Goal: Task Accomplishment & Management: Complete application form

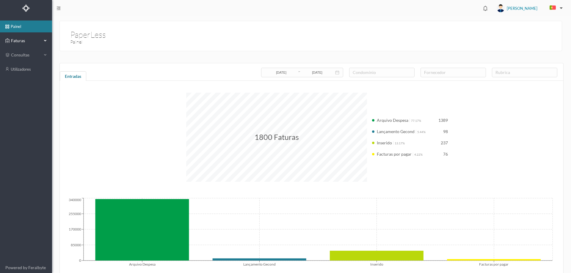
click at [21, 43] on span "Faturas" at bounding box center [26, 41] width 33 height 6
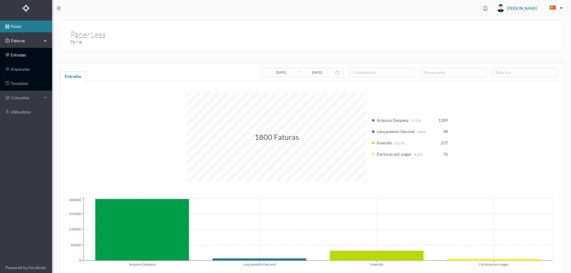
click at [31, 55] on link "entradas" at bounding box center [26, 55] width 52 height 12
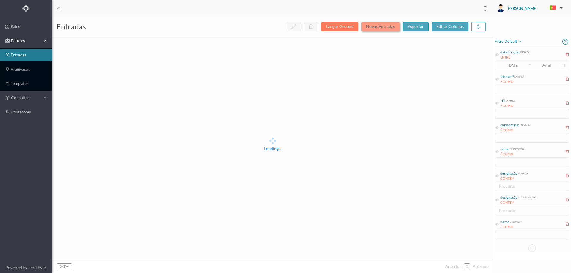
click at [379, 27] on button "Novas Entradas" at bounding box center [380, 27] width 38 height 10
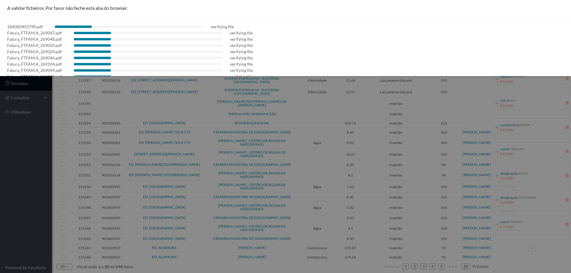
click at [25, 152] on div at bounding box center [285, 136] width 571 height 273
click at [12, 172] on div at bounding box center [285, 136] width 571 height 273
click at [0, 188] on div at bounding box center [285, 136] width 571 height 273
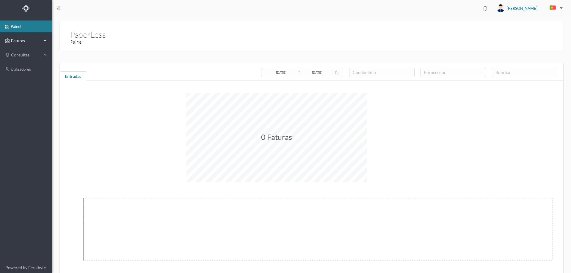
click at [37, 44] on span "Faturas" at bounding box center [26, 41] width 33 height 6
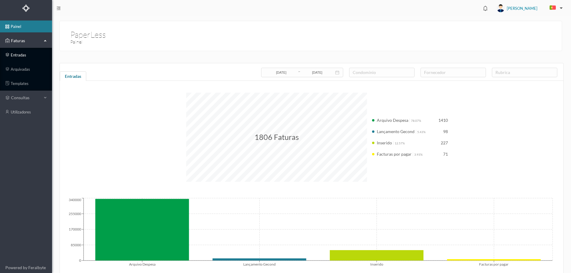
click at [32, 57] on link "entradas" at bounding box center [26, 55] width 52 height 12
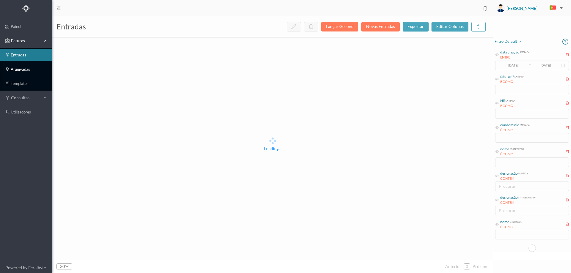
click at [29, 70] on link "arquivadas" at bounding box center [26, 69] width 52 height 12
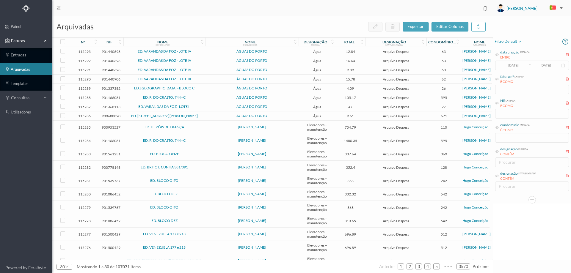
click at [515, 40] on span "filtro default" at bounding box center [507, 41] width 27 height 7
click at [511, 62] on span "abrir filtro" at bounding box center [514, 61] width 21 height 5
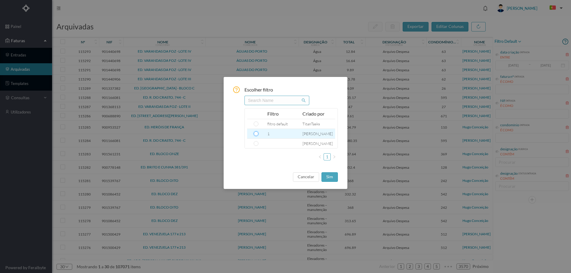
click at [255, 135] on input "radio" at bounding box center [256, 133] width 5 height 5
radio input "true"
click at [334, 177] on button "sim" at bounding box center [329, 177] width 16 height 10
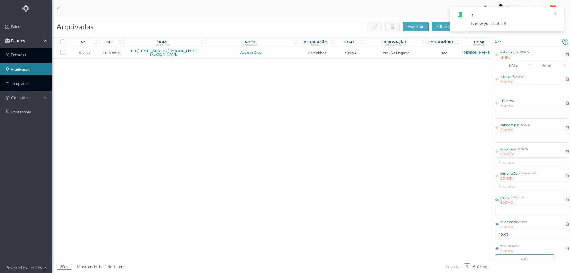
scroll to position [16, 0]
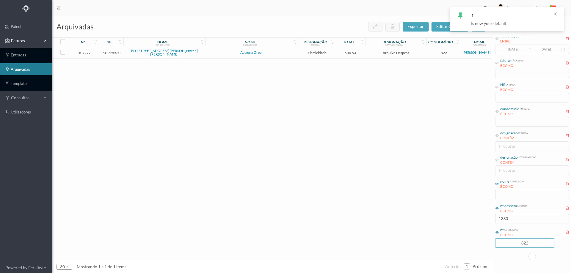
drag, startPoint x: 535, startPoint y: 259, endPoint x: 486, endPoint y: 259, distance: 48.8
click at [486, 259] on div "arquivadas exportar editar colunas nº nif nome condomínio nome fornecedor desig…" at bounding box center [311, 144] width 519 height 257
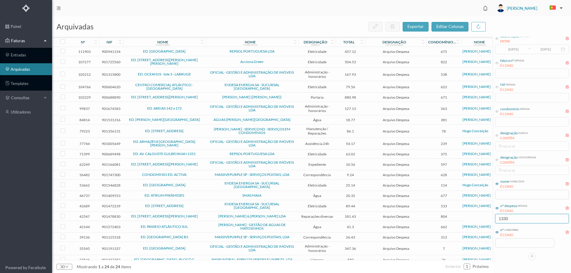
drag, startPoint x: 516, startPoint y: 217, endPoint x: 470, endPoint y: 218, distance: 46.1
click at [470, 218] on div "arquivadas exportar editar colunas nº nif nome condomínio nome fornecedor desig…" at bounding box center [311, 144] width 519 height 257
click at [506, 197] on input "text" at bounding box center [532, 195] width 74 height 10
click at [520, 194] on input "oficia" at bounding box center [532, 195] width 74 height 10
type input "ofic"
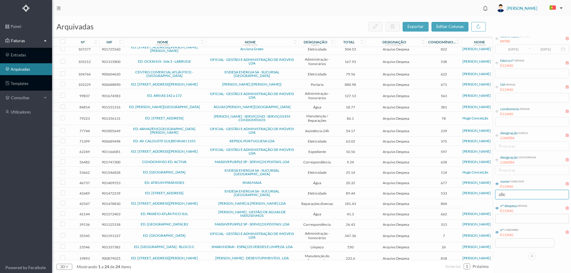
scroll to position [0, 0]
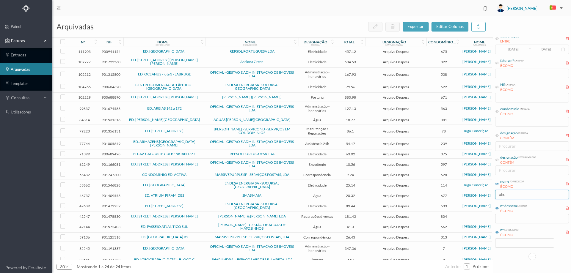
drag, startPoint x: 510, startPoint y: 194, endPoint x: 466, endPoint y: 194, distance: 44.3
click at [466, 194] on div "arquivadas exportar editar colunas nº nif nome condomínio nome fornecedor desig…" at bounding box center [311, 144] width 519 height 257
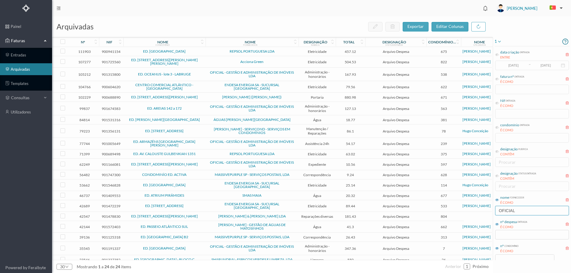
type input "OFICIAL"
click at [498, 41] on icon at bounding box center [499, 41] width 5 height 7
click at [508, 62] on span "abrir filtro" at bounding box center [514, 61] width 21 height 5
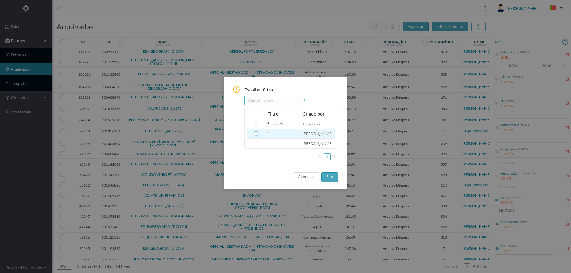
click at [256, 134] on input "radio" at bounding box center [256, 133] width 5 height 5
radio input "true"
click at [328, 176] on button "sim" at bounding box center [329, 177] width 16 height 10
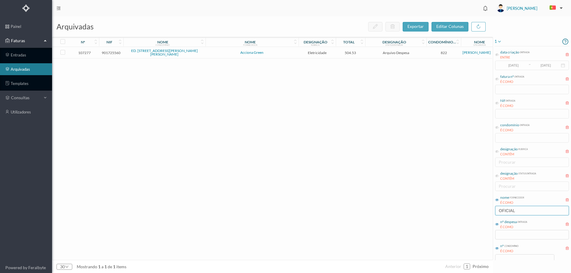
click at [524, 211] on input "OFICIAL" at bounding box center [532, 211] width 74 height 10
click at [499, 41] on icon at bounding box center [499, 41] width 5 height 7
click at [510, 62] on span "abrir filtro" at bounding box center [514, 61] width 21 height 5
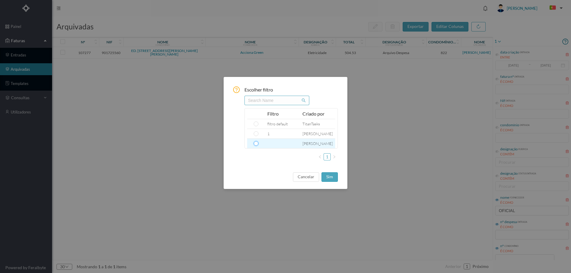
click at [254, 144] on input "radio" at bounding box center [256, 143] width 5 height 5
radio input "true"
click at [330, 174] on button "sim" at bounding box center [329, 177] width 16 height 10
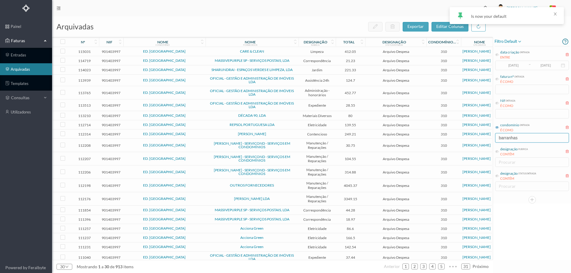
drag, startPoint x: 532, startPoint y: 137, endPoint x: 461, endPoint y: 136, distance: 71.4
click at [461, 136] on div "arquivadas exportar editar colunas nº nif nome condomínio nome fornecedor desig…" at bounding box center [311, 144] width 519 height 257
click at [497, 152] on icon at bounding box center [497, 152] width 4 height 4
click at [512, 164] on div "procurar" at bounding box center [531, 162] width 64 height 6
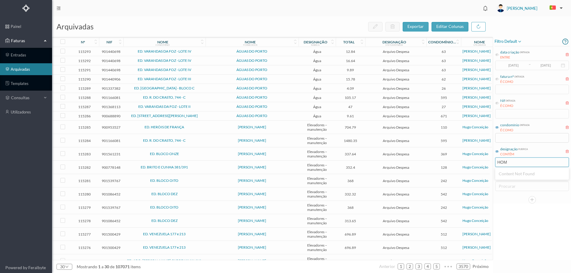
type input "HO"
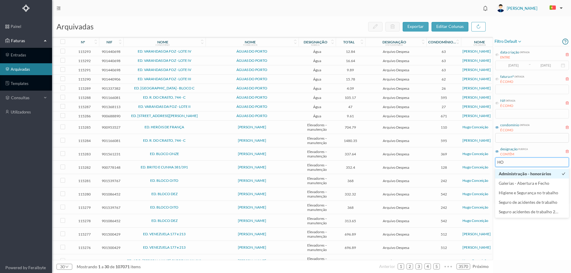
click at [523, 175] on span "Administração - honorários" at bounding box center [525, 173] width 52 height 5
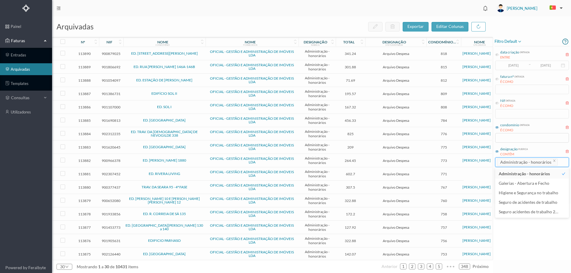
click at [533, 246] on div "filtro default data criação entrada ENTRE [DATE] ~ [DATE] fatura nº entrada É C…" at bounding box center [532, 149] width 78 height 224
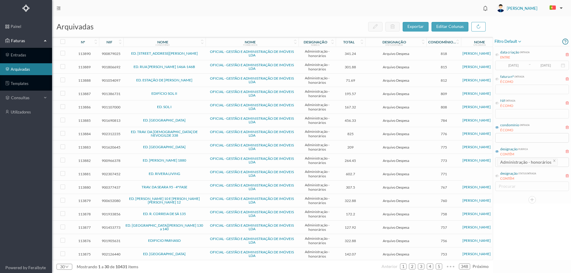
click at [363, 42] on icon at bounding box center [362, 43] width 4 height 4
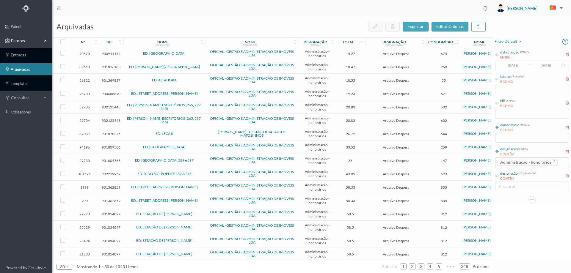
click at [363, 42] on icon at bounding box center [361, 42] width 5 height 5
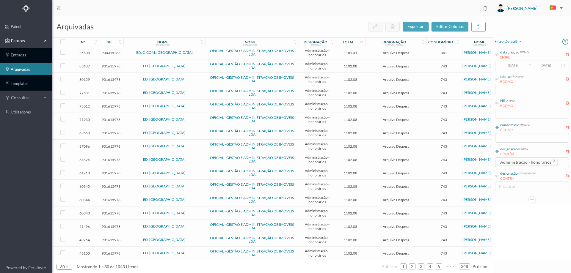
scroll to position [190, 0]
click at [424, 267] on link "3" at bounding box center [421, 266] width 6 height 9
click at [449, 265] on span "•••" at bounding box center [450, 264] width 12 height 4
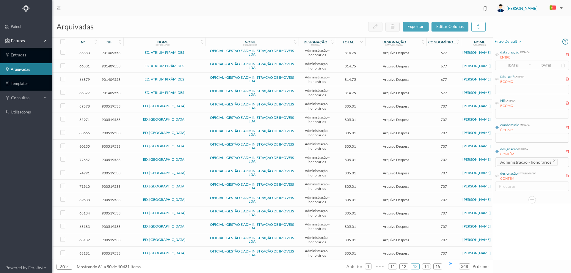
click at [449, 265] on span "•••" at bounding box center [450, 264] width 12 height 4
click at [436, 265] on link "20" at bounding box center [437, 266] width 8 height 9
click at [451, 265] on span "•••" at bounding box center [450, 264] width 12 height 4
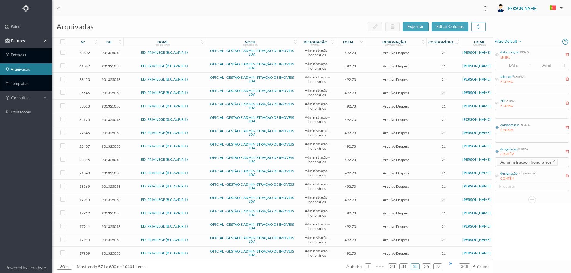
click at [451, 265] on span "•••" at bounding box center [450, 264] width 12 height 4
click at [436, 266] on link "42" at bounding box center [437, 266] width 8 height 9
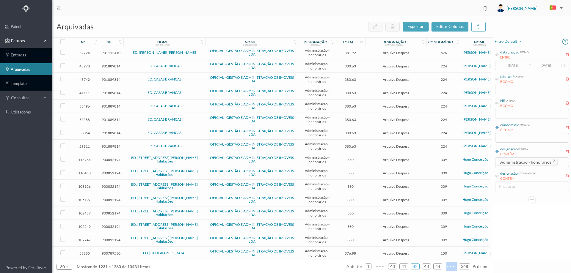
scroll to position [190, 0]
click at [450, 265] on span "•••" at bounding box center [450, 264] width 12 height 4
click at [436, 267] on link "54" at bounding box center [437, 266] width 8 height 9
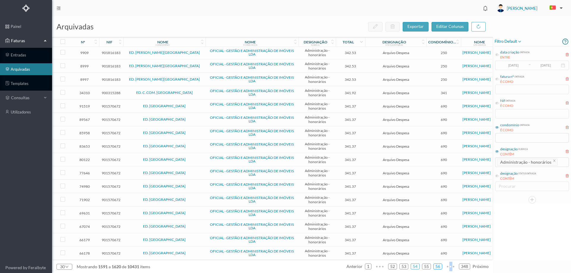
click at [438, 268] on link "56" at bounding box center [437, 266] width 8 height 9
click at [450, 265] on span "•••" at bounding box center [450, 264] width 12 height 4
click at [440, 266] on link "73" at bounding box center [437, 266] width 8 height 9
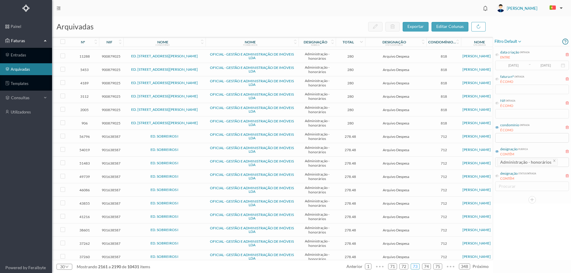
scroll to position [0, 0]
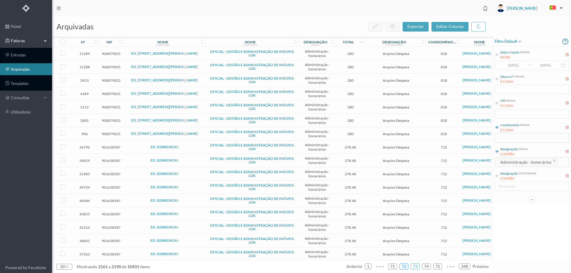
click at [404, 268] on link "72" at bounding box center [404, 266] width 8 height 9
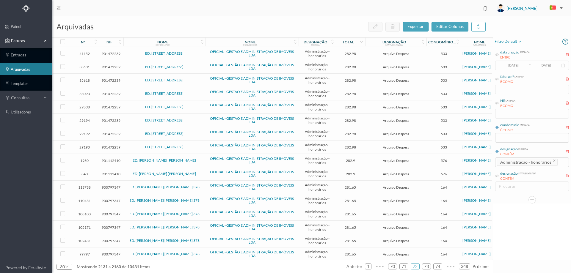
click at [364, 172] on td "282.9" at bounding box center [351, 173] width 30 height 13
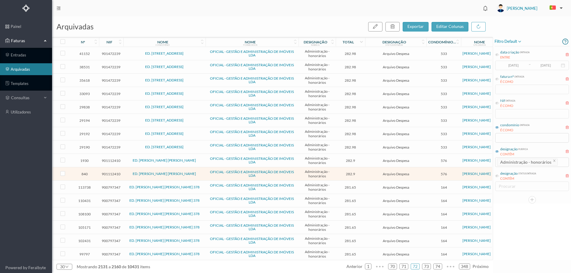
click at [364, 172] on td "282.9" at bounding box center [351, 173] width 30 height 13
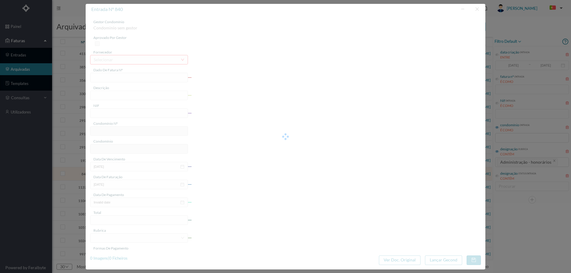
type input "FT 2021A1/4054"
type input "HONORARIOS Novembro de 2021"
type input "901112410"
type input "[DATE]"
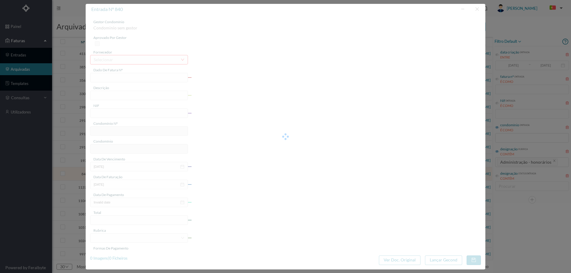
type input "[DATE]"
type input "282.90"
type input "576"
type input "ED. [PERSON_NAME] [PERSON_NAME]"
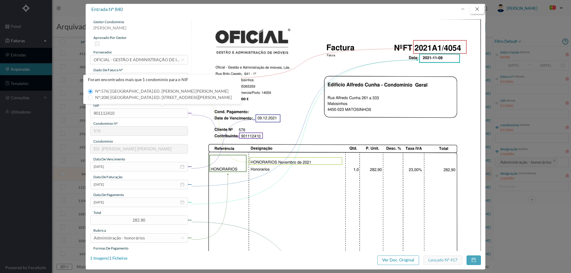
click at [476, 9] on button "button" at bounding box center [477, 9] width 14 height 10
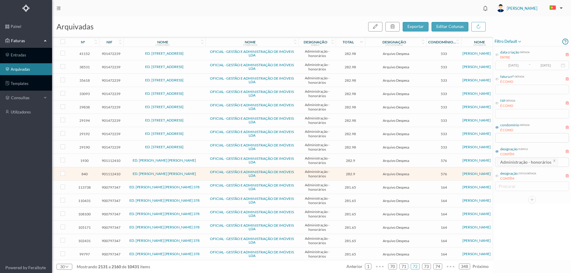
click at [338, 163] on td "282.9" at bounding box center [351, 160] width 30 height 13
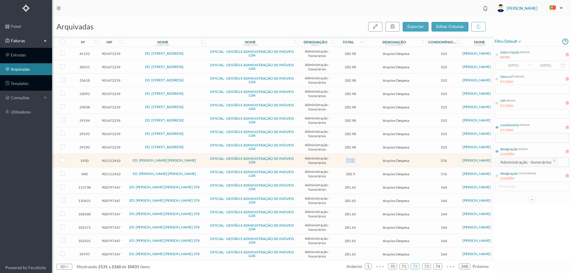
click at [338, 163] on td "282.9" at bounding box center [351, 160] width 30 height 13
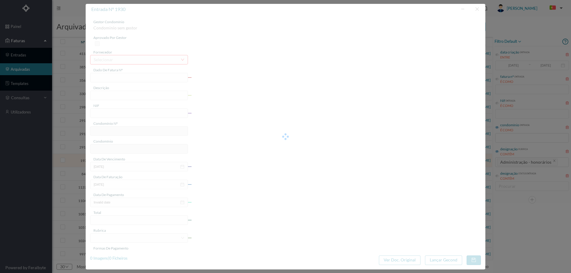
type input "FT 2021A1/4446"
type input "HONORARIOS Dezembro de 2021"
type input "901112410"
type input "[DATE]"
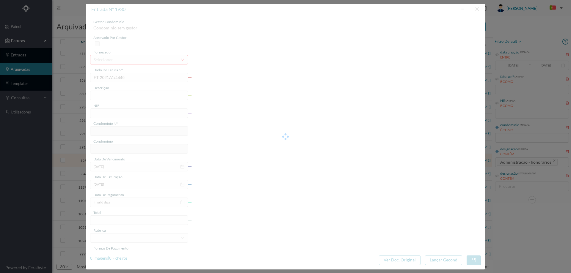
type input "[DATE]"
type input "282.90"
type input "576"
type input "ED. [PERSON_NAME] [PERSON_NAME]"
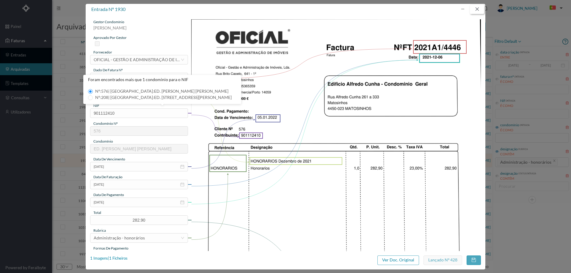
click at [477, 10] on button "button" at bounding box center [477, 9] width 14 height 10
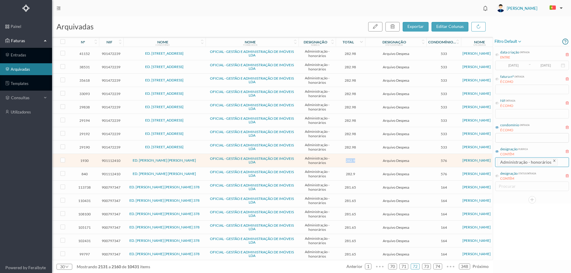
click at [553, 161] on icon "icon: close" at bounding box center [554, 160] width 3 height 3
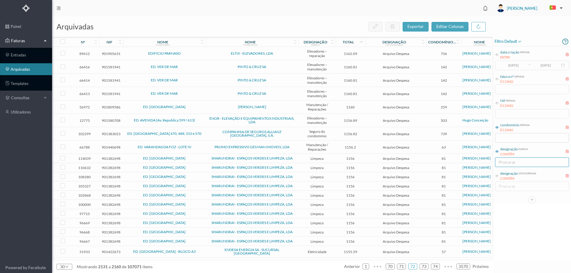
click at [504, 160] on div "procurar" at bounding box center [531, 162] width 64 height 6
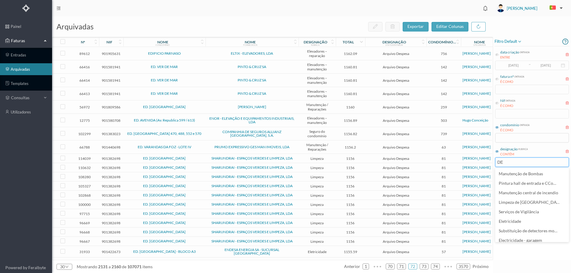
type input "D"
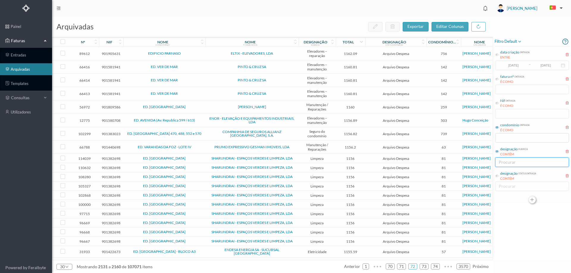
click at [530, 197] on button "button" at bounding box center [531, 199] width 7 height 7
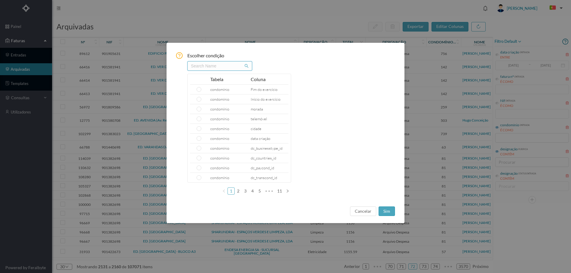
click at [208, 68] on input "text" at bounding box center [219, 66] width 65 height 10
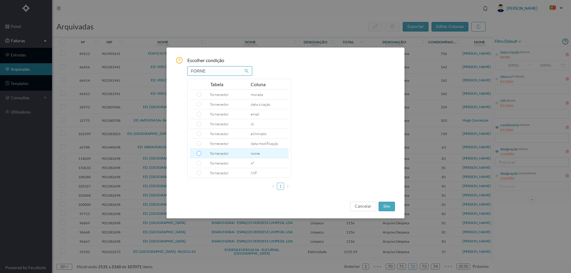
type input "FORNE"
click at [200, 153] on input "radio" at bounding box center [199, 153] width 5 height 5
radio input "true"
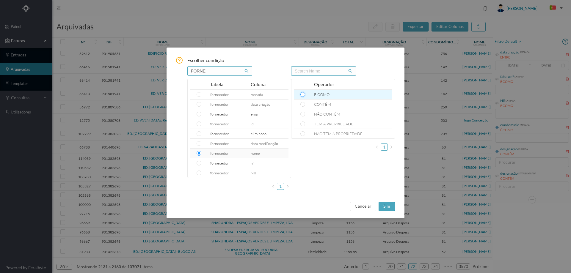
click at [303, 96] on input "radio" at bounding box center [302, 94] width 5 height 5
radio input "true"
click at [384, 208] on button "sim" at bounding box center [386, 207] width 16 height 10
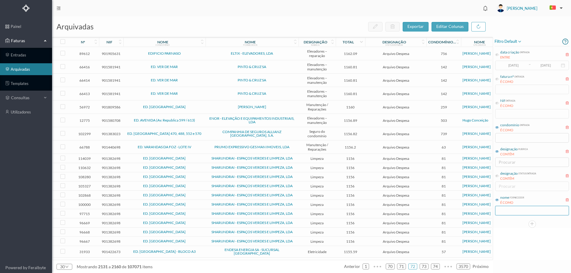
click at [511, 213] on input "text" at bounding box center [532, 211] width 74 height 10
type input "DECADA"
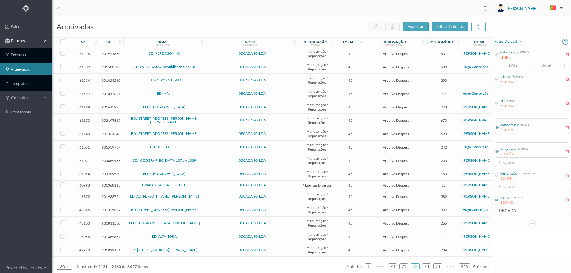
click at [458, 43] on icon at bounding box center [458, 43] width 4 height 4
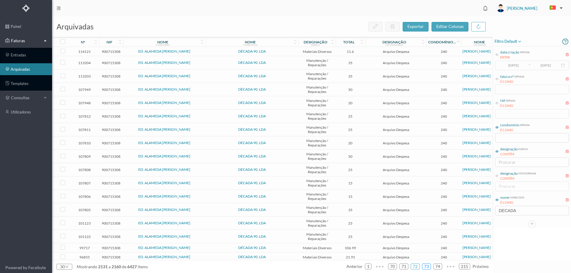
click at [427, 268] on link "73" at bounding box center [426, 266] width 8 height 9
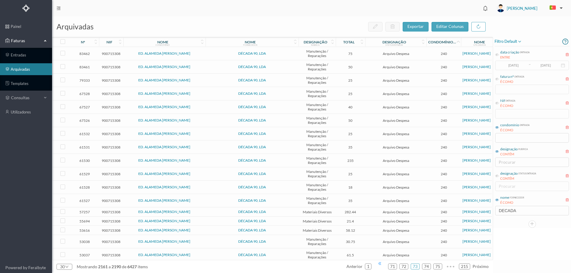
click at [382, 265] on span "•••" at bounding box center [380, 264] width 12 height 4
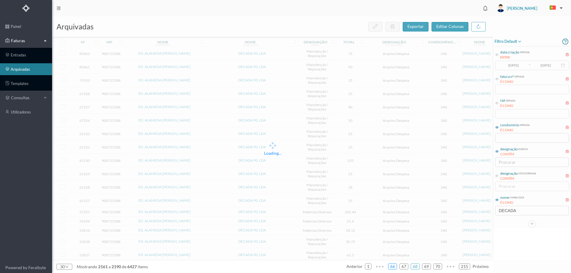
click at [394, 266] on link "66" at bounding box center [392, 266] width 8 height 9
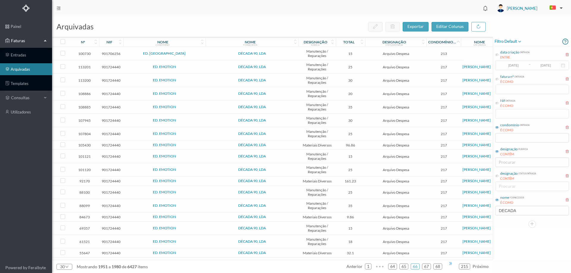
click at [451, 265] on span "•••" at bounding box center [450, 264] width 12 height 4
click at [439, 266] on link "88" at bounding box center [437, 266] width 8 height 9
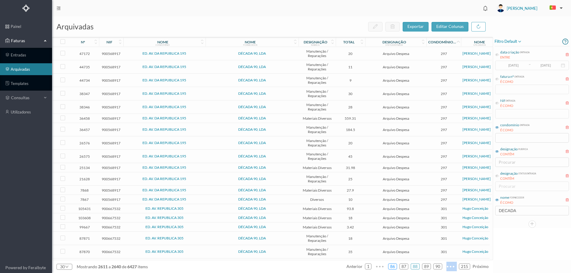
click at [395, 267] on link "86" at bounding box center [392, 266] width 8 height 9
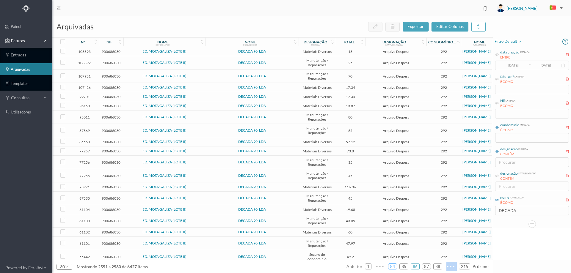
click at [393, 266] on link "84" at bounding box center [392, 266] width 8 height 9
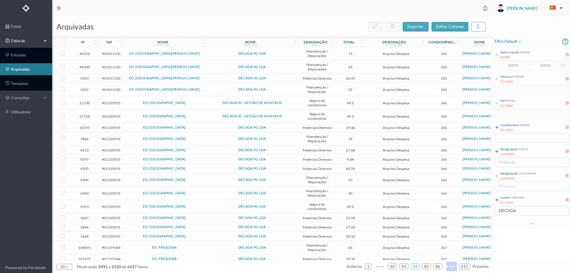
scroll to position [128, 0]
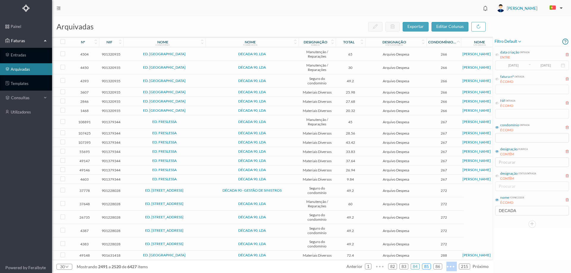
click at [425, 267] on link "85" at bounding box center [426, 266] width 8 height 9
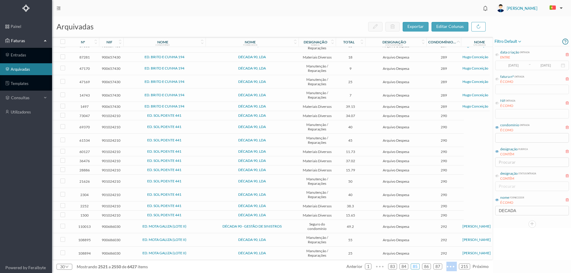
scroll to position [0, 0]
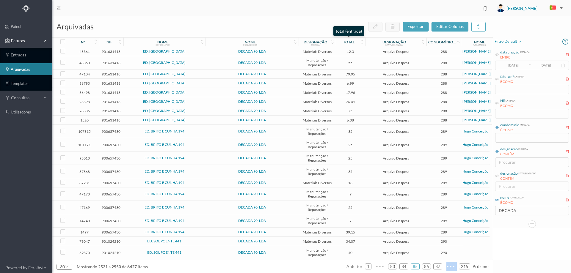
click at [360, 42] on icon at bounding box center [362, 43] width 4 height 4
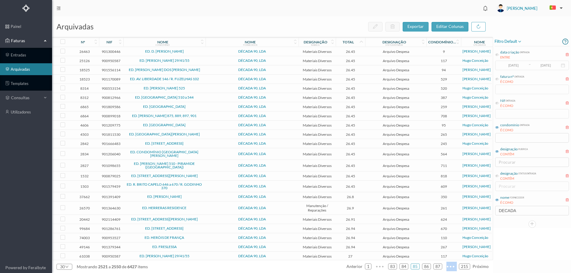
click at [361, 43] on icon at bounding box center [361, 42] width 5 height 5
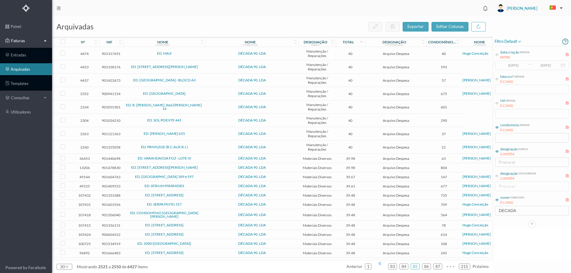
click at [380, 265] on span "•••" at bounding box center [380, 264] width 12 height 4
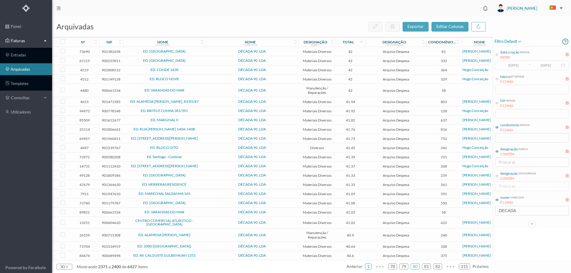
click at [369, 268] on link "1" at bounding box center [368, 266] width 6 height 9
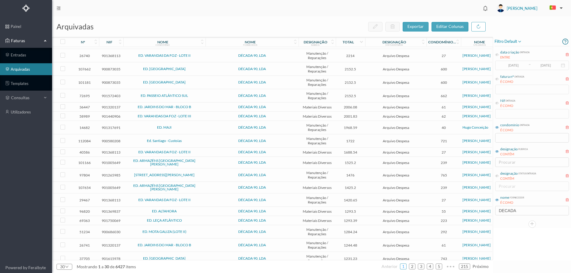
scroll to position [144, 0]
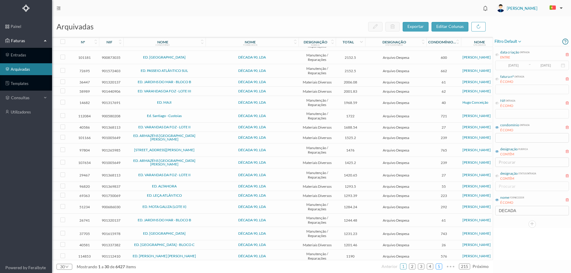
click at [442, 269] on link "5" at bounding box center [439, 266] width 6 height 9
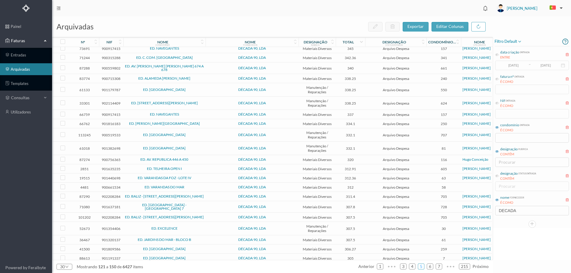
scroll to position [0, 0]
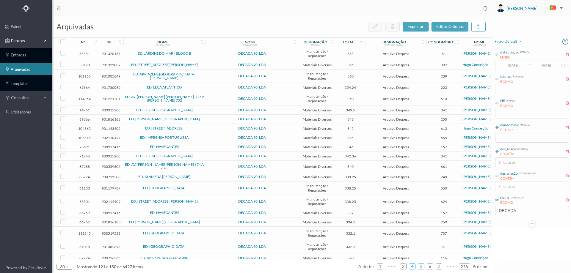
click at [413, 268] on link "4" at bounding box center [412, 266] width 6 height 9
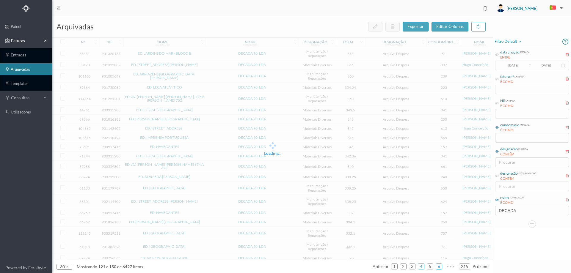
click at [441, 268] on link "6" at bounding box center [439, 266] width 6 height 9
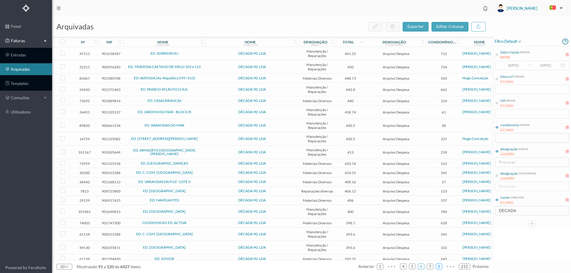
click at [441, 268] on link "8" at bounding box center [439, 266] width 6 height 9
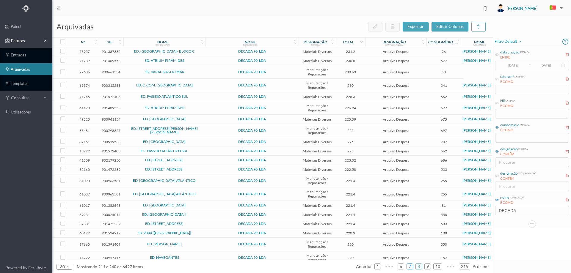
click at [411, 266] on link "7" at bounding box center [410, 266] width 6 height 9
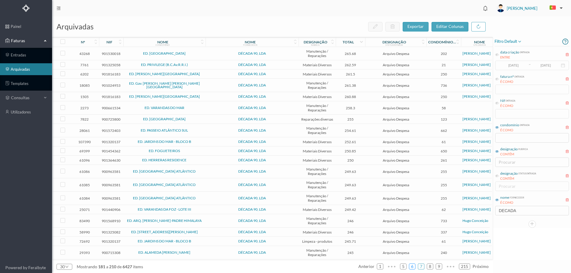
click at [415, 268] on link "6" at bounding box center [412, 266] width 6 height 9
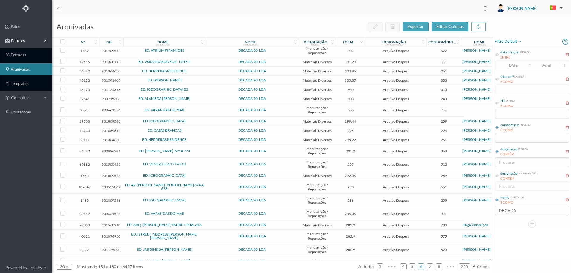
scroll to position [89, 0]
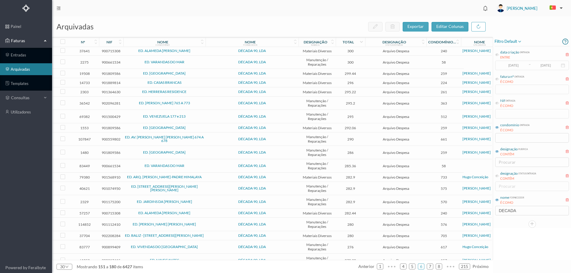
click at [366, 189] on td "Arquivo Despesa" at bounding box center [395, 188] width 61 height 13
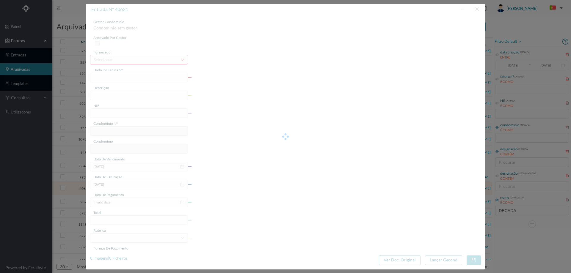
type input "FT 2023A1/1145"
type input "Pintura de toda a entrada"
type input "901074950"
type input "[DATE]"
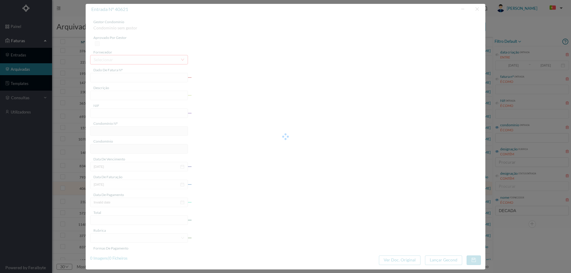
type input "[DATE]"
type input "282.90"
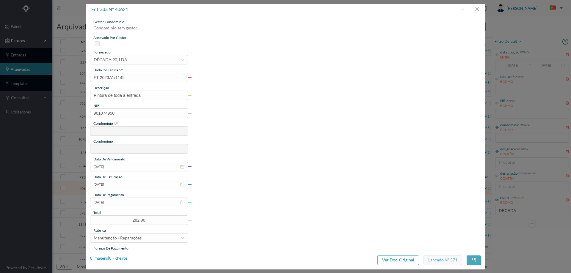
type input "575"
type input "ED. [STREET_ADDRESS][PERSON_NAME][PERSON_NAME]"
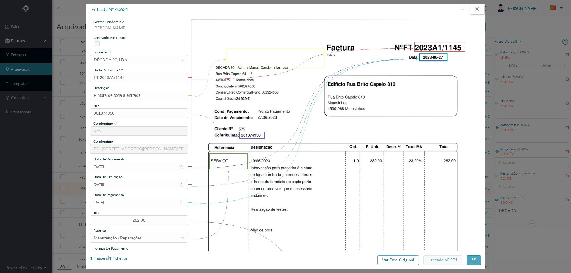
click at [474, 11] on button "button" at bounding box center [477, 9] width 14 height 10
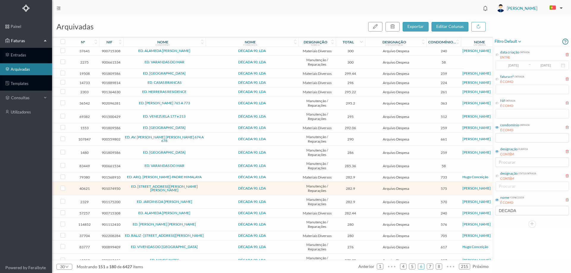
click at [370, 177] on span "Arquivo Despesa" at bounding box center [396, 177] width 58 height 4
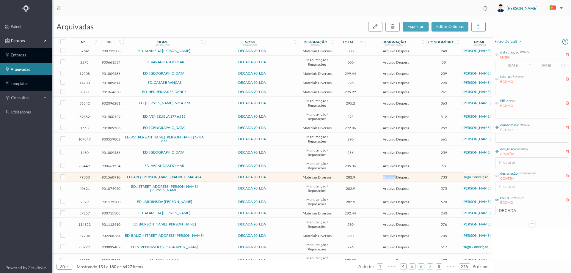
click at [370, 177] on span "Arquivo Despesa" at bounding box center [396, 177] width 58 height 4
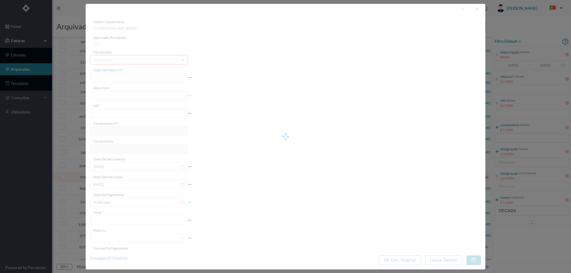
type input "FT 2024A1/1171"
type input "material diverso"
type input "901568910"
type input "[DATE]"
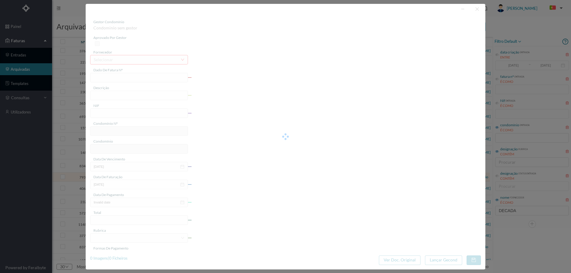
type input "[DATE]"
type input "282.90"
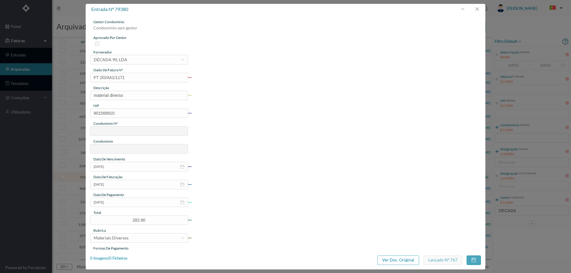
type input "733"
type input "ED. ARQ. [PERSON_NAME]-PADRE HIMALAYA"
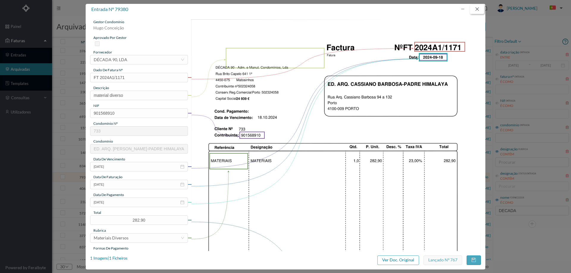
click at [475, 10] on button "button" at bounding box center [477, 9] width 14 height 10
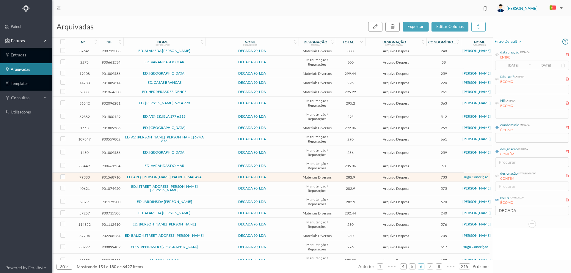
click at [364, 212] on td "282.44" at bounding box center [351, 213] width 30 height 9
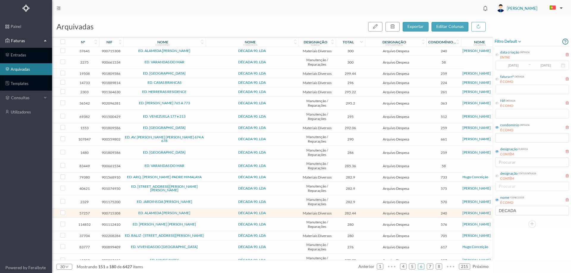
click at [367, 201] on span "Arquivo Despesa" at bounding box center [396, 202] width 58 height 4
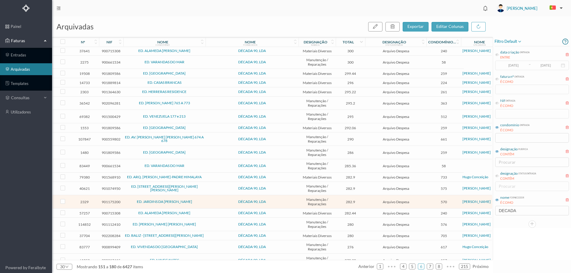
click at [367, 201] on span "Arquivo Despesa" at bounding box center [396, 202] width 58 height 4
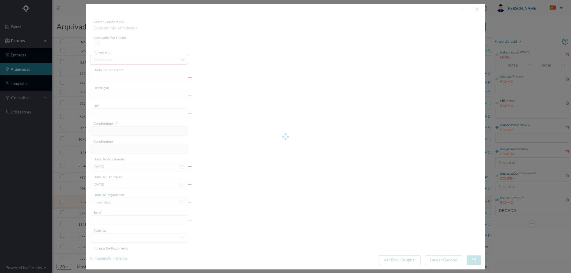
type input "FT 2021A1/1648"
type input "Subs armaduras por LED"
type input "901175200"
type input "[DATE]"
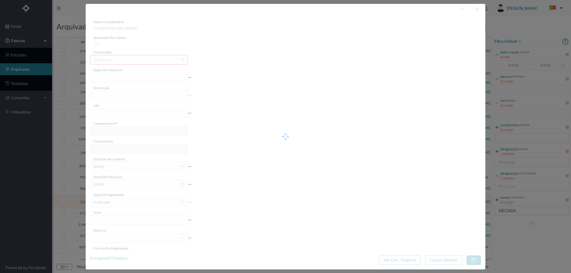
type input "[DATE]"
type input "282.90"
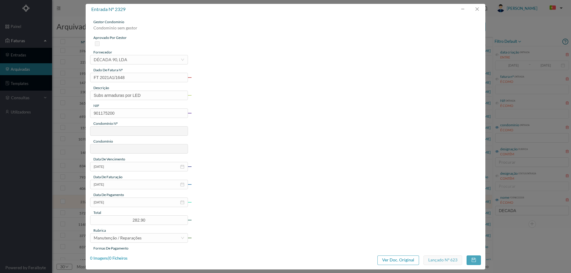
type input "570"
type input "ED. JARDINS DA [PERSON_NAME]"
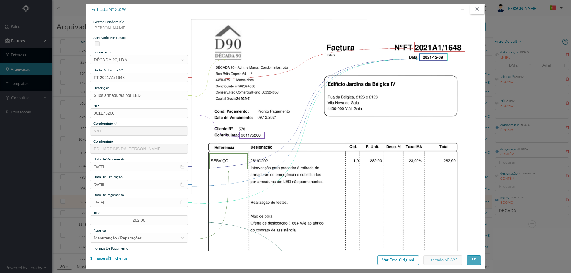
click at [477, 10] on button "button" at bounding box center [477, 9] width 14 height 10
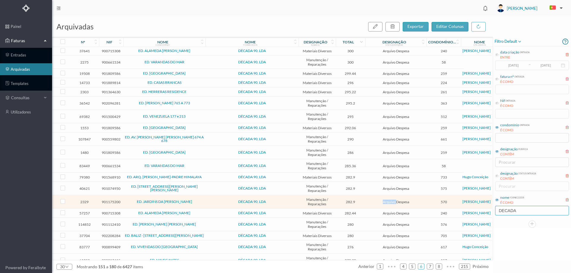
click at [526, 210] on input "DECADA" at bounding box center [532, 211] width 74 height 10
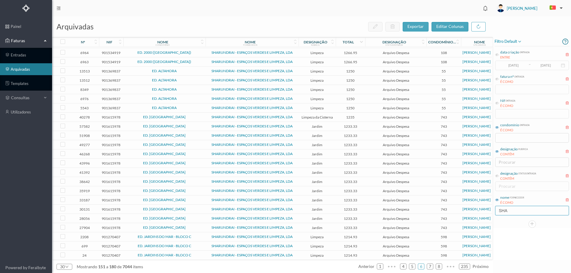
scroll to position [0, 0]
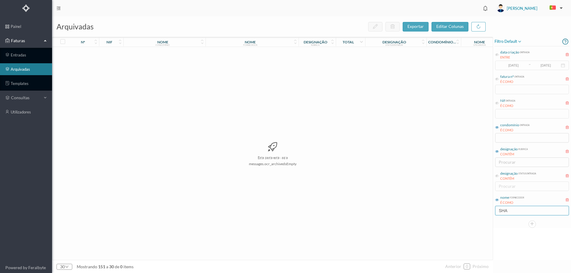
click at [522, 210] on input "SHA" at bounding box center [532, 211] width 74 height 10
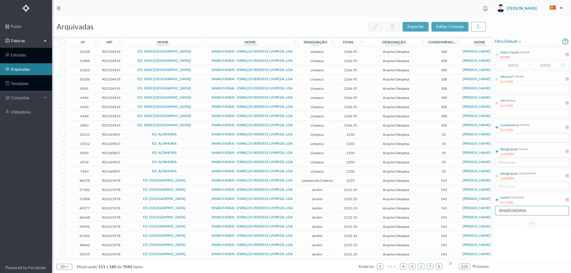
type input "SHARUNDRAI"
click at [450, 265] on span "•••" at bounding box center [450, 264] width 12 height 4
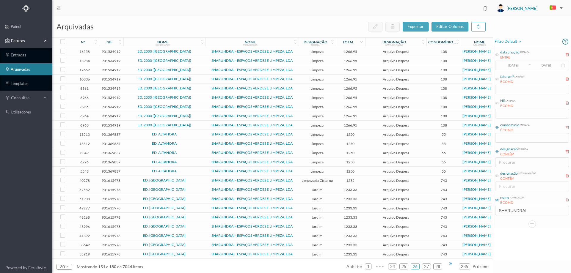
click at [450, 265] on span "•••" at bounding box center [450, 264] width 12 height 4
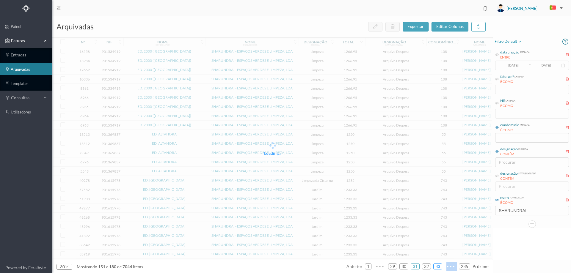
click at [440, 265] on link "33" at bounding box center [437, 266] width 8 height 9
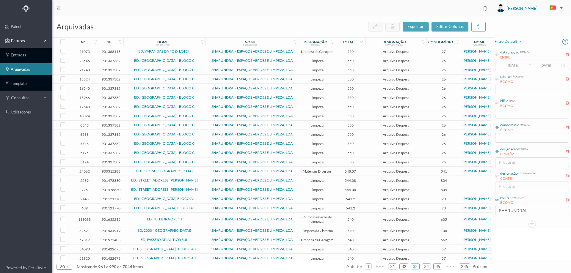
click at [359, 125] on span "550" at bounding box center [350, 125] width 27 height 4
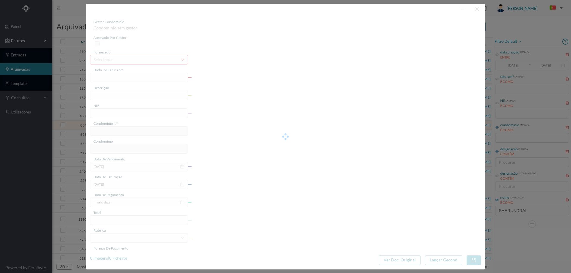
type input "FT 2022A1/571"
type input "LIMPEZA Maio de 2022"
type input "901337382"
type input "[DATE]"
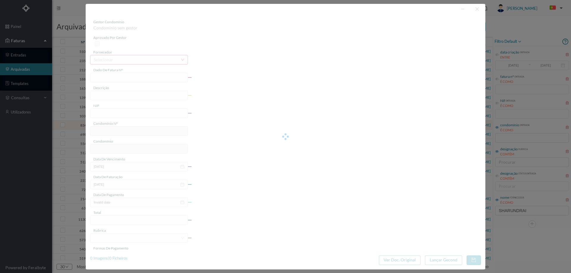
type input "[DATE]"
type input "550.00"
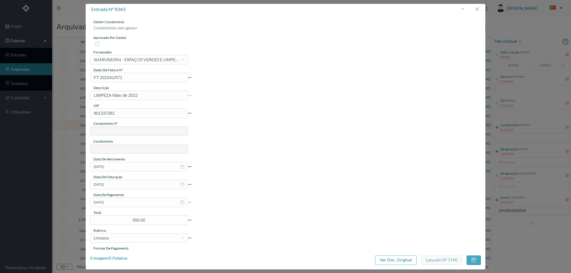
type input "26"
type input "ED. [GEOGRAPHIC_DATA] - BLOCO C"
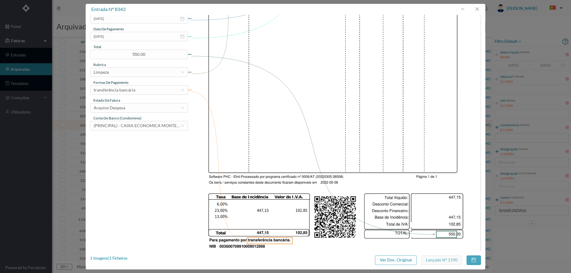
scroll to position [180, 0]
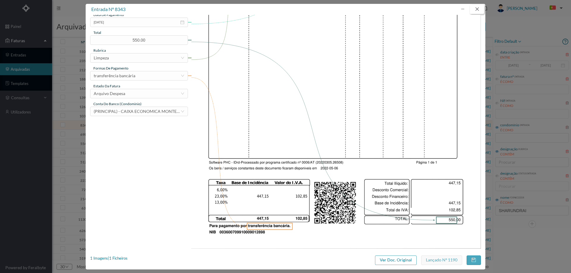
click at [479, 8] on button "button" at bounding box center [477, 9] width 14 height 10
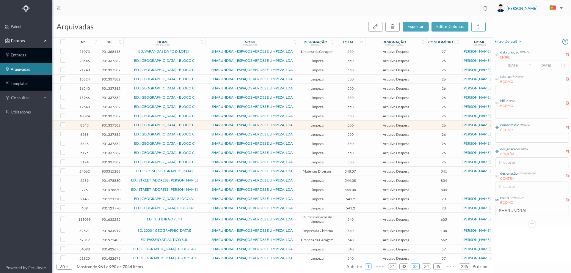
click at [369, 267] on link "1" at bounding box center [368, 266] width 6 height 9
